Goal: Task Accomplishment & Management: Manage account settings

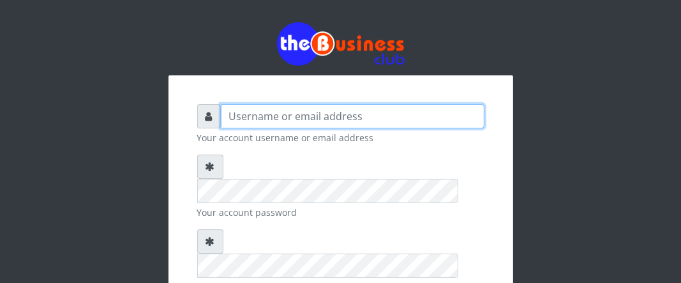
type input "Boboyen"
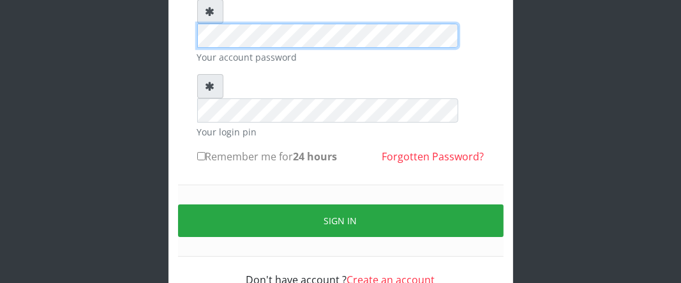
scroll to position [156, 0]
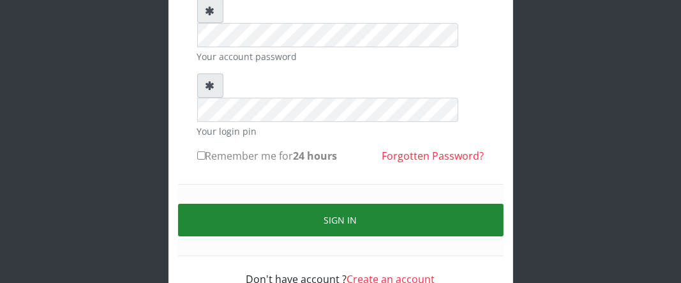
click at [296, 204] on button "Sign in" at bounding box center [341, 220] width 326 height 33
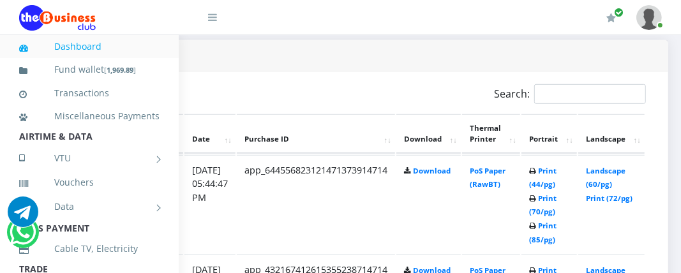
scroll to position [638, 264]
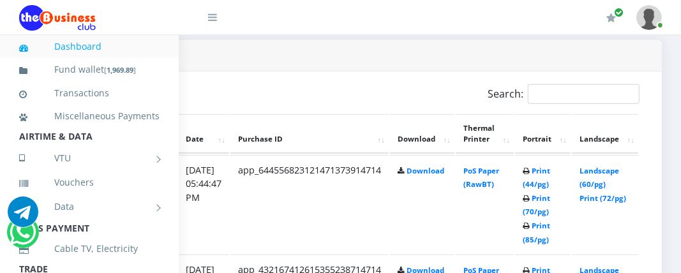
click at [535, 232] on td "Print (44/pg) Print (70/pg) Print (85/pg)" at bounding box center [543, 204] width 56 height 99
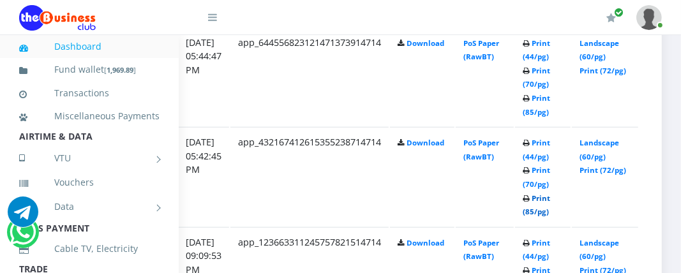
scroll to position [702, 264]
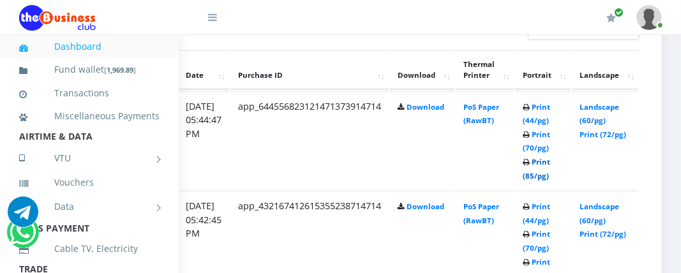
click at [537, 173] on link "Print (85/pg)" at bounding box center [536, 169] width 27 height 24
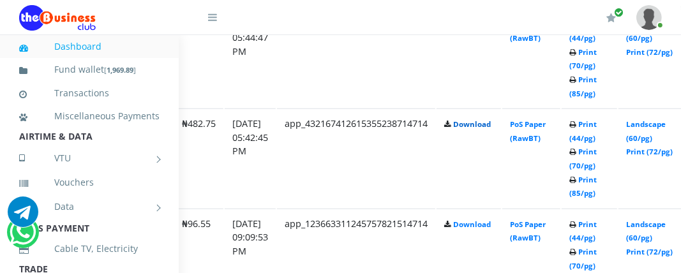
scroll to position [830, 202]
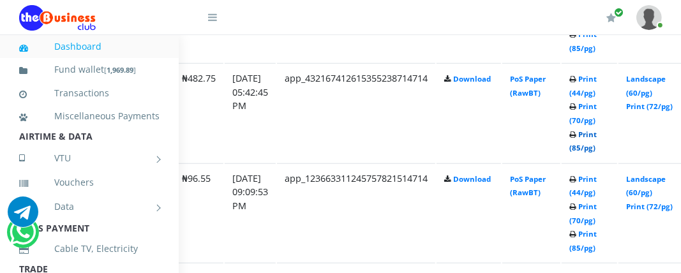
click at [597, 137] on link "Print (85/pg)" at bounding box center [582, 142] width 27 height 24
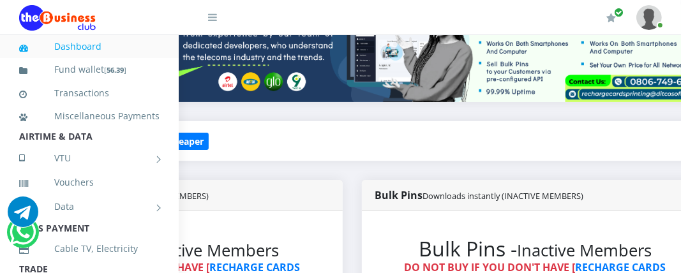
scroll to position [128, 202]
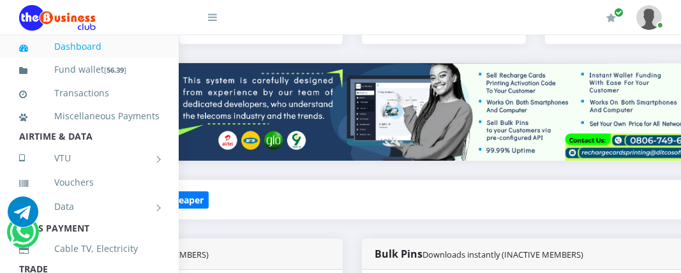
click at [195, 48] on div "₦0.00 /₦0 Earnings" at bounding box center [261, 21] width 183 height 83
click at [224, 33] on div at bounding box center [130, 17] width 223 height 34
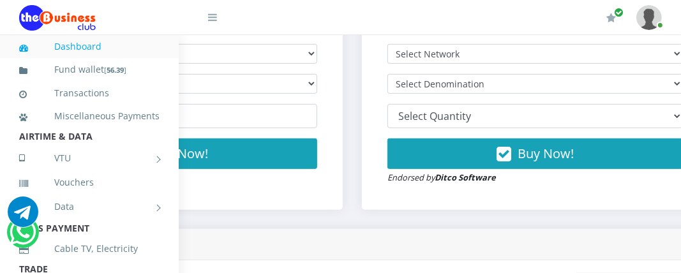
scroll to position [447, 202]
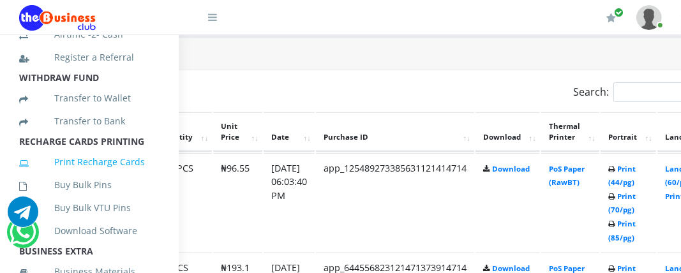
scroll to position [319, 0]
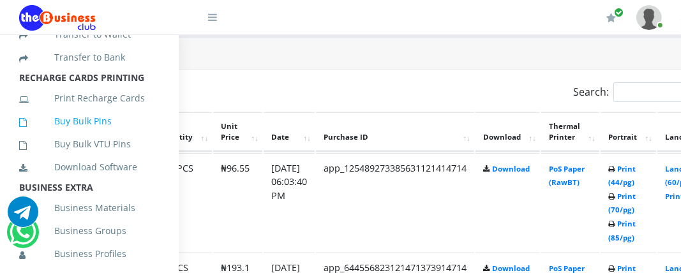
click at [94, 136] on link "Buy Bulk Pins" at bounding box center [89, 121] width 140 height 29
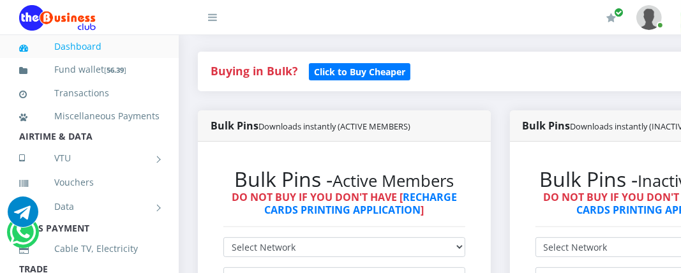
scroll to position [319, 0]
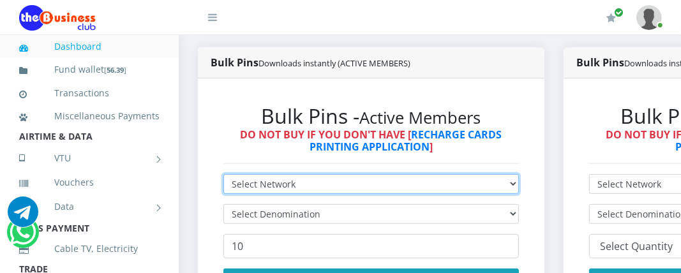
click at [287, 191] on select "Select Network MTN Globacom 9Mobile Airtel" at bounding box center [371, 184] width 296 height 20
select select "Glo"
click at [223, 176] on select "Select Network MTN Globacom 9Mobile Airtel" at bounding box center [371, 184] width 296 height 20
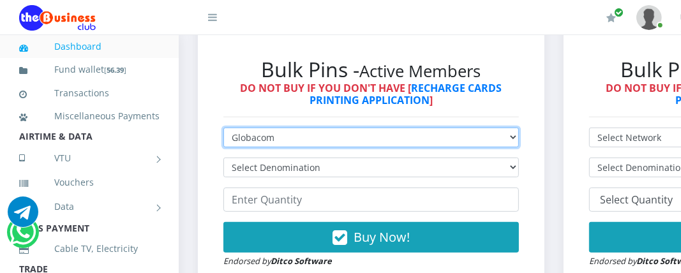
scroll to position [383, 0]
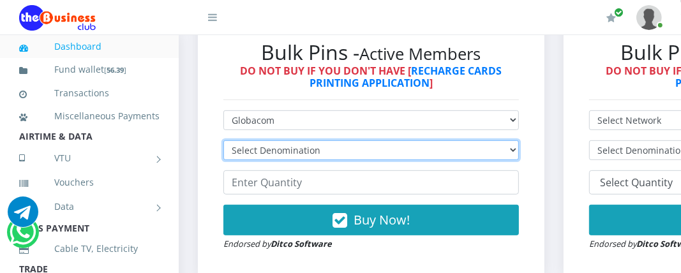
click at [309, 149] on select "Select Denomination Glo NGN100 - ₦96.55 Glo NGN200 - ₦193.10 Glo NGN500 - ₦482.…" at bounding box center [371, 150] width 296 height 20
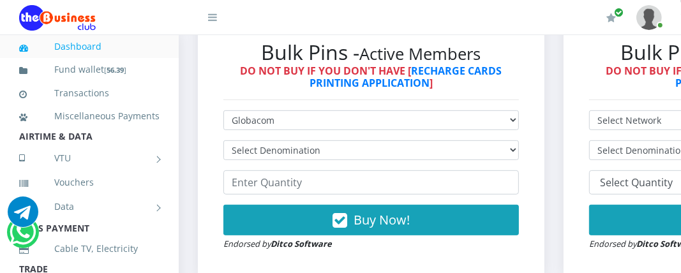
click at [370, 101] on div "Bulk Pins - Active Members DO NOT BUY IF YOU DON'T HAVE [ RECHARGE CARDS PRINTI…" at bounding box center [371, 145] width 321 height 236
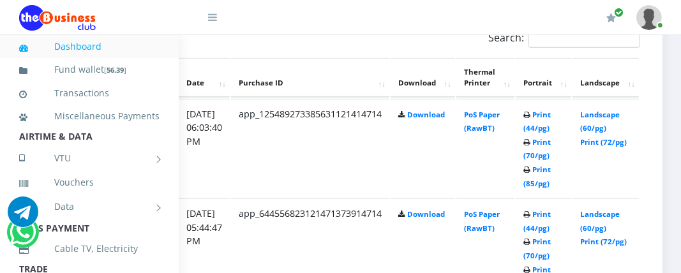
scroll to position [702, 248]
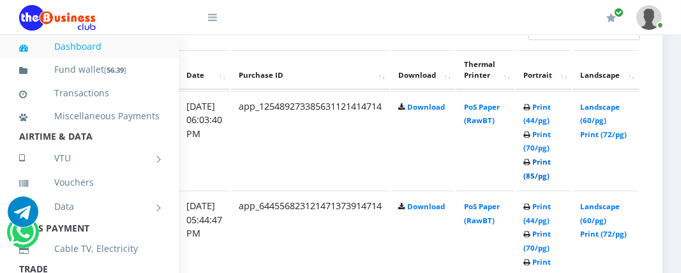
click at [551, 167] on link "Print (85/pg)" at bounding box center [536, 169] width 27 height 24
